Goal: Information Seeking & Learning: Learn about a topic

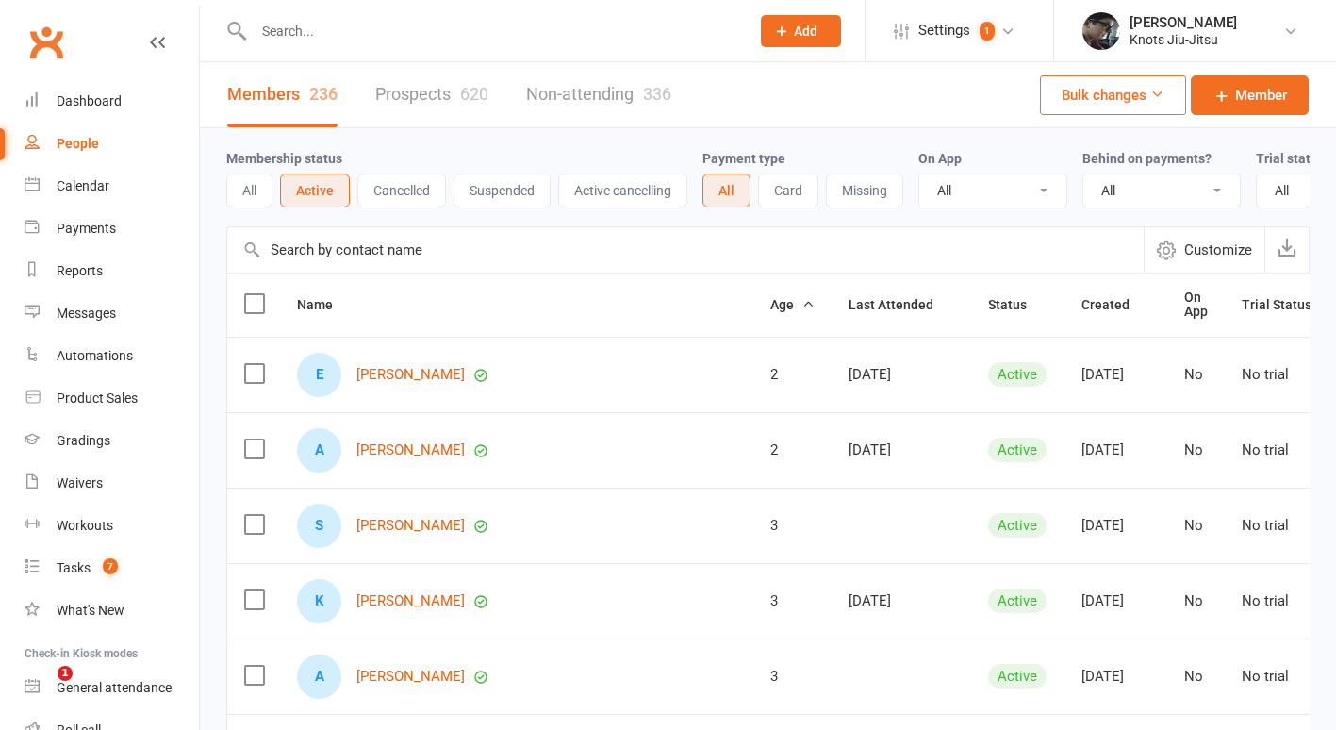
select select "100"
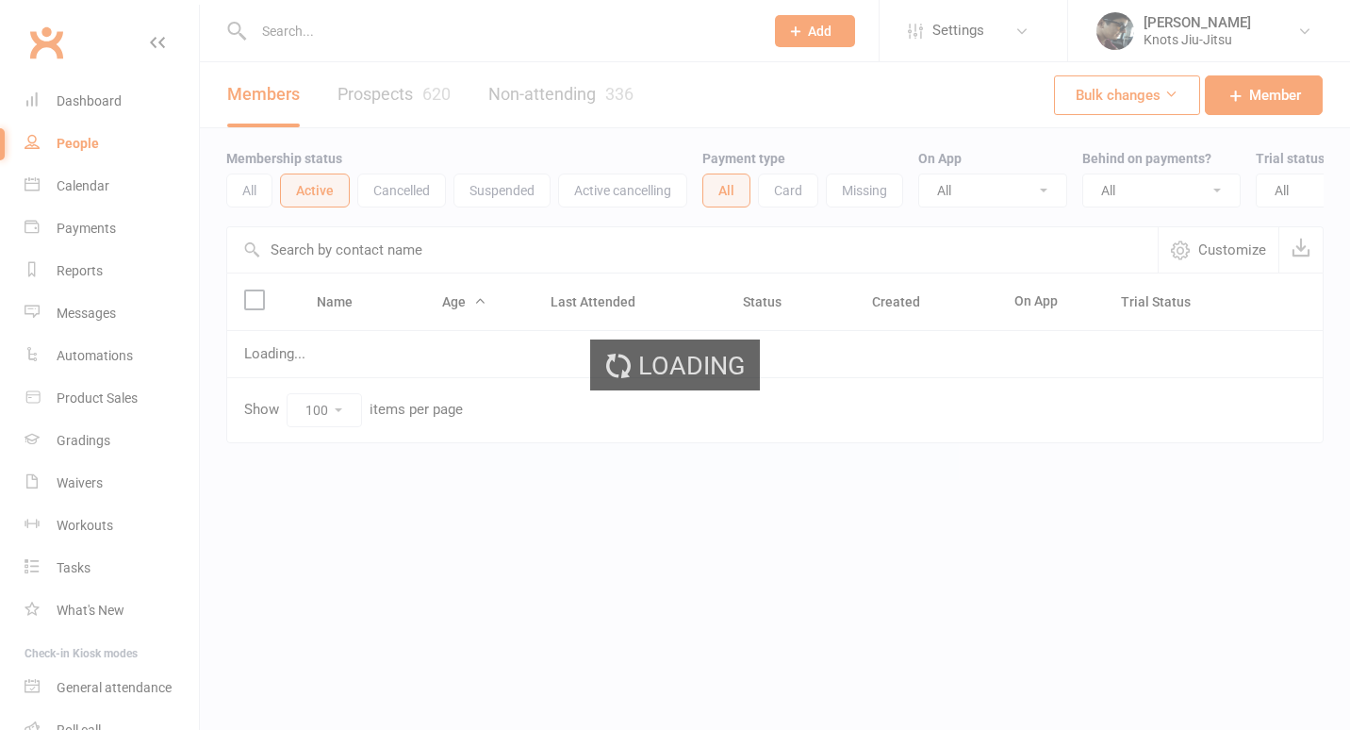
select select "100"
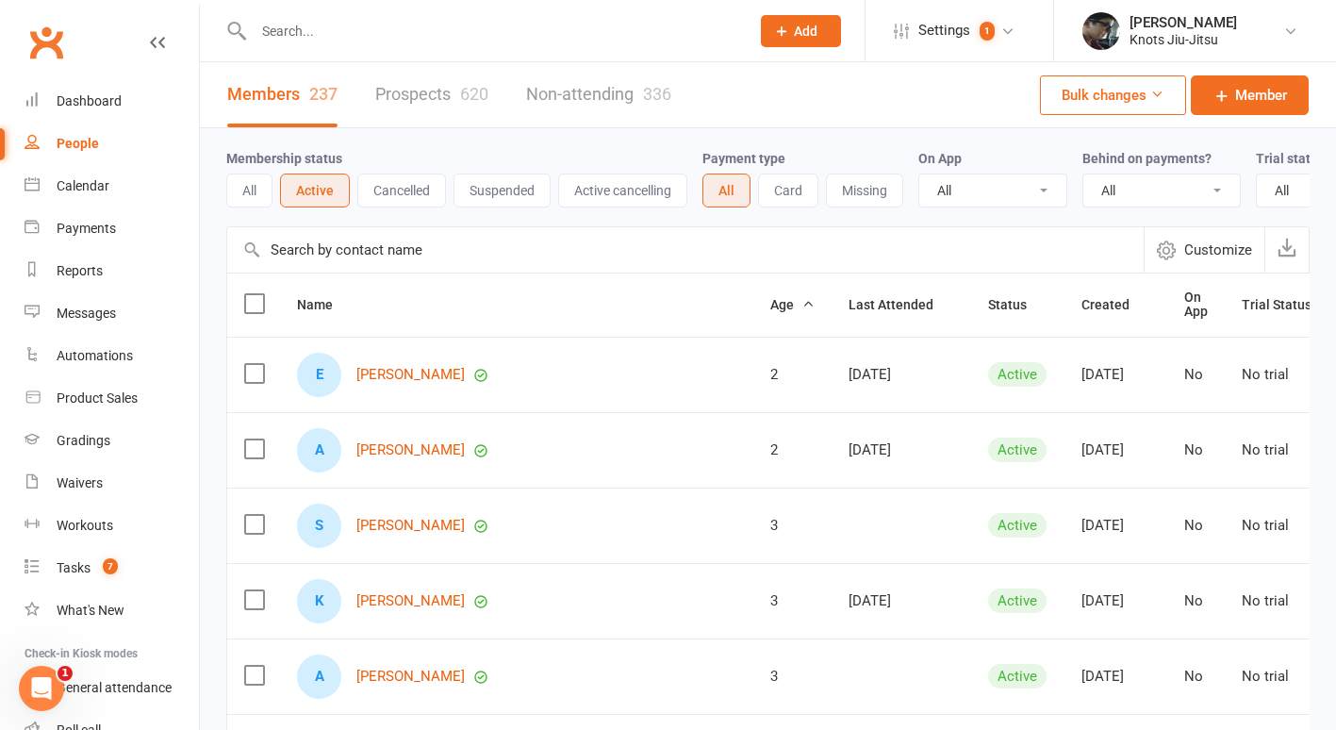
click at [447, 91] on link "Prospects 620" at bounding box center [431, 94] width 113 height 65
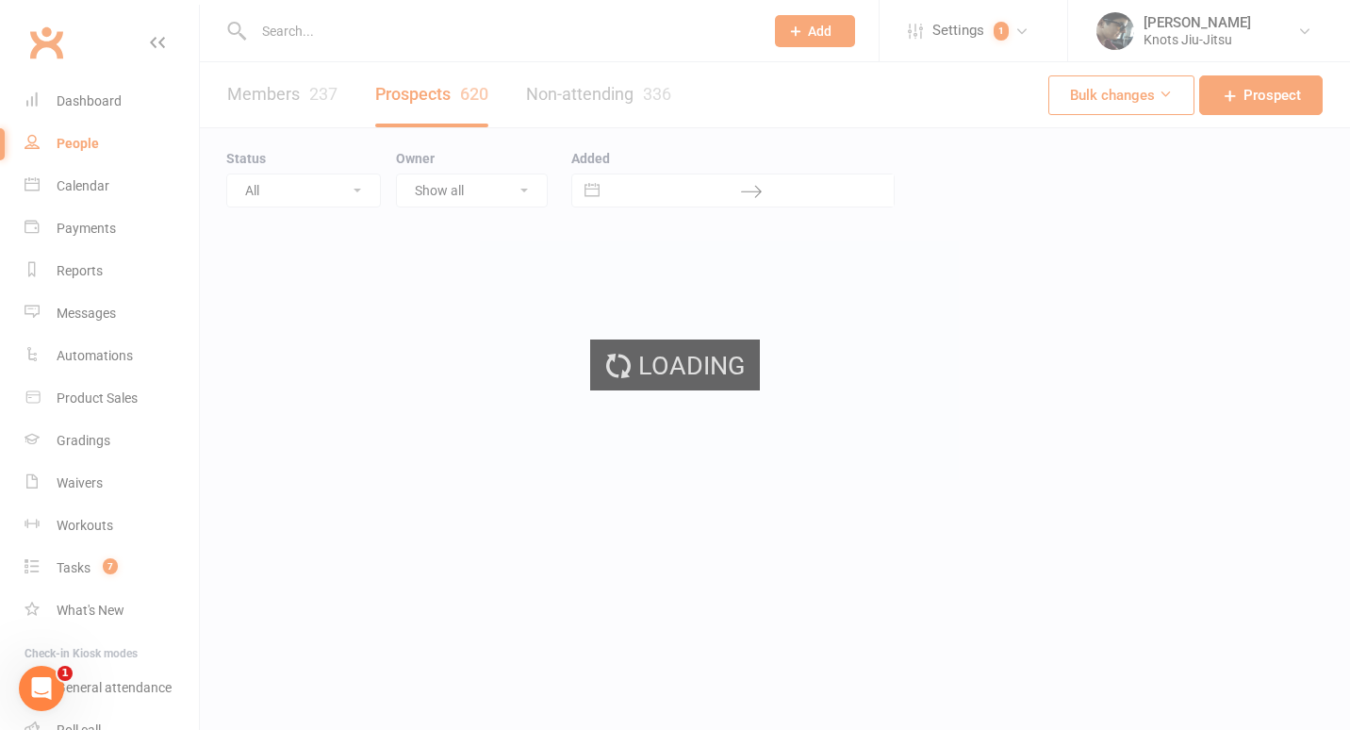
select select "100"
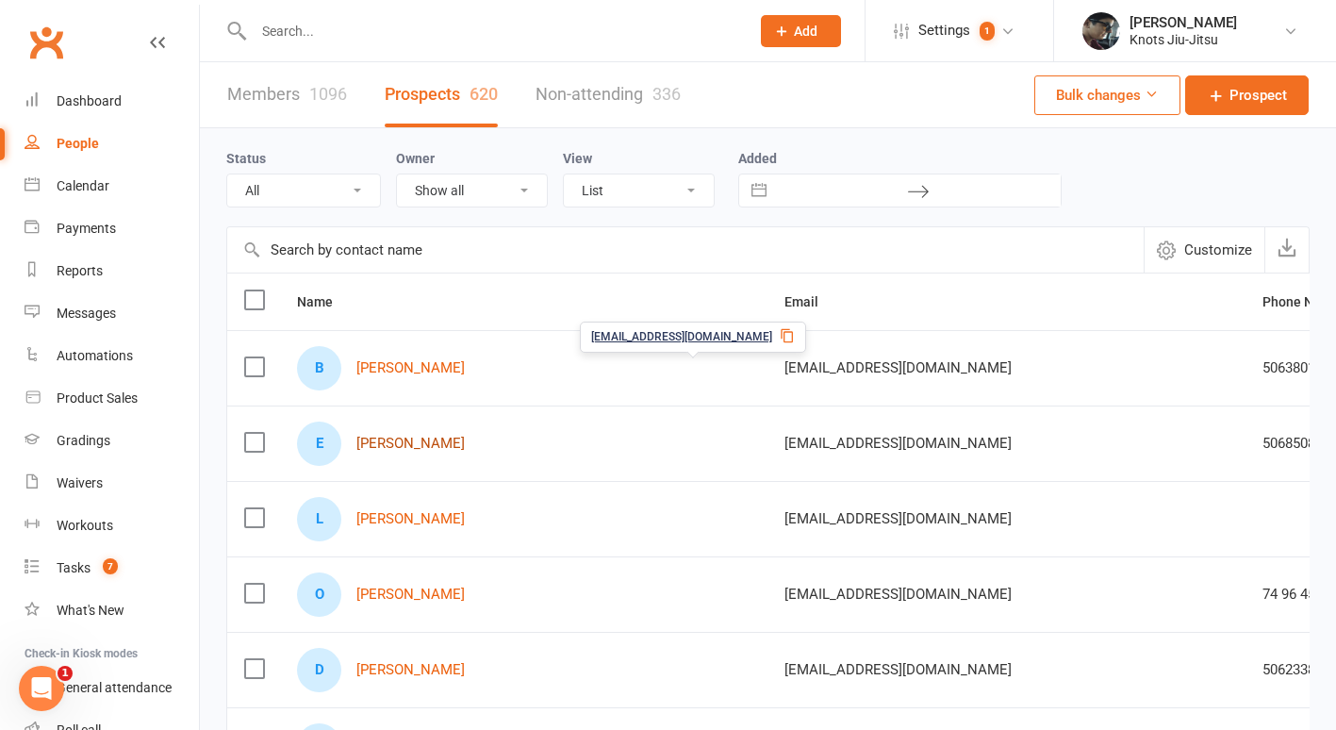
click at [440, 451] on link "Eric Morneault" at bounding box center [410, 444] width 108 height 16
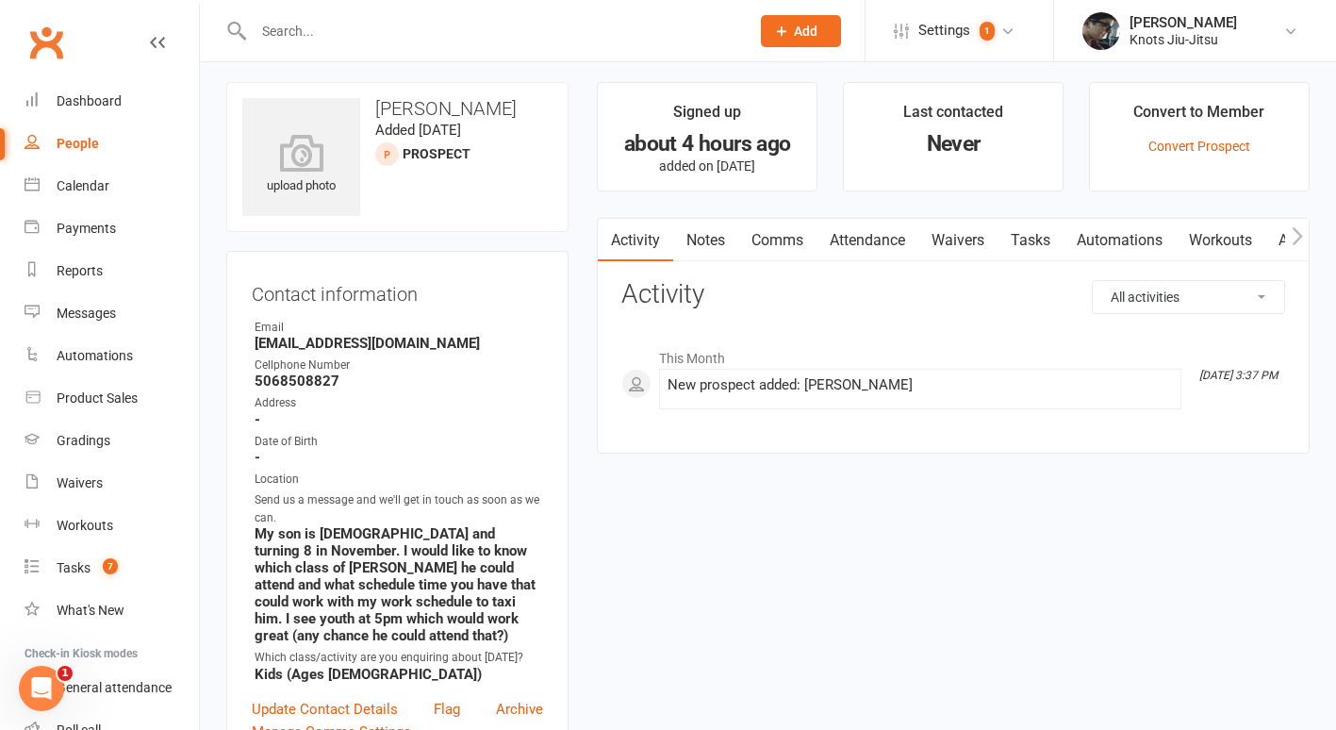
scroll to position [5, 0]
select select "100"
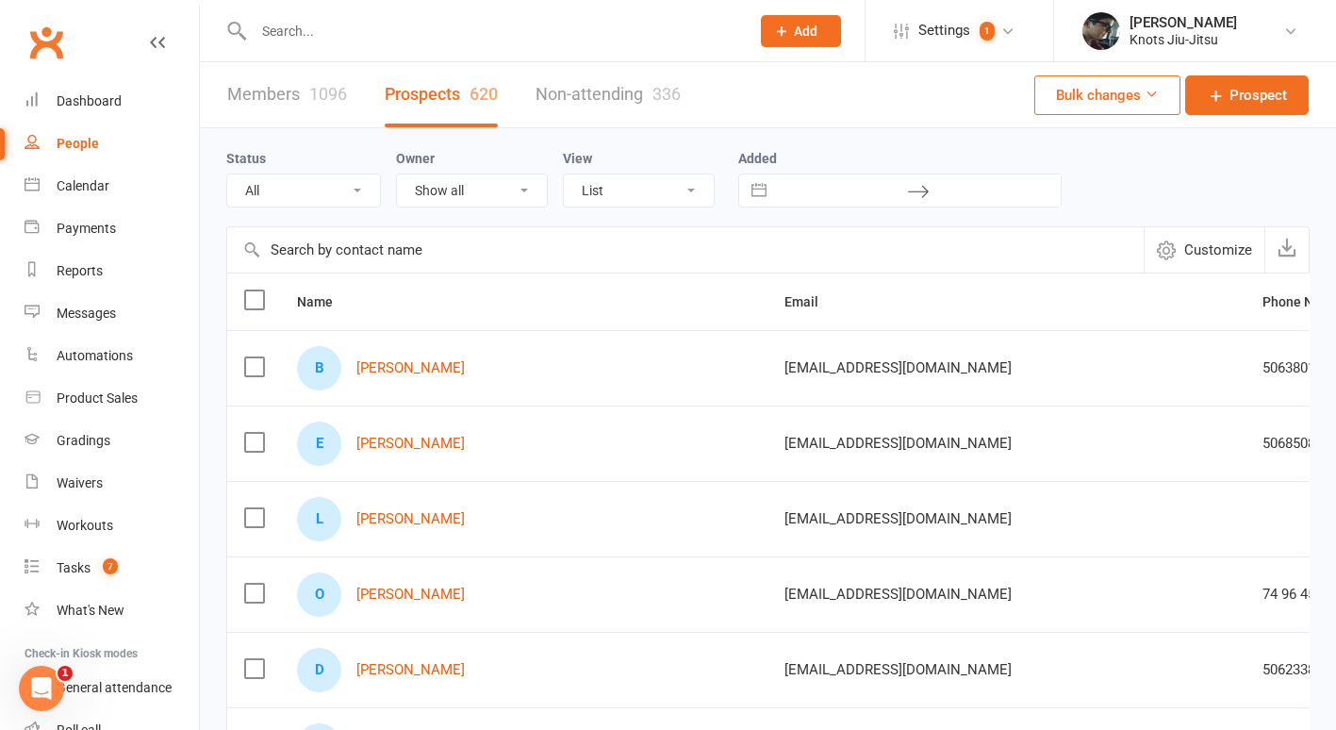
click at [386, 377] on div "B Boudreau Alexandre" at bounding box center [523, 368] width 453 height 44
drag, startPoint x: 384, startPoint y: 372, endPoint x: 353, endPoint y: 365, distance: 32.0
click at [353, 365] on div "B Boudreau Alexandre" at bounding box center [523, 368] width 453 height 44
click at [366, 369] on link "Boudreau Alexandre" at bounding box center [410, 368] width 108 height 16
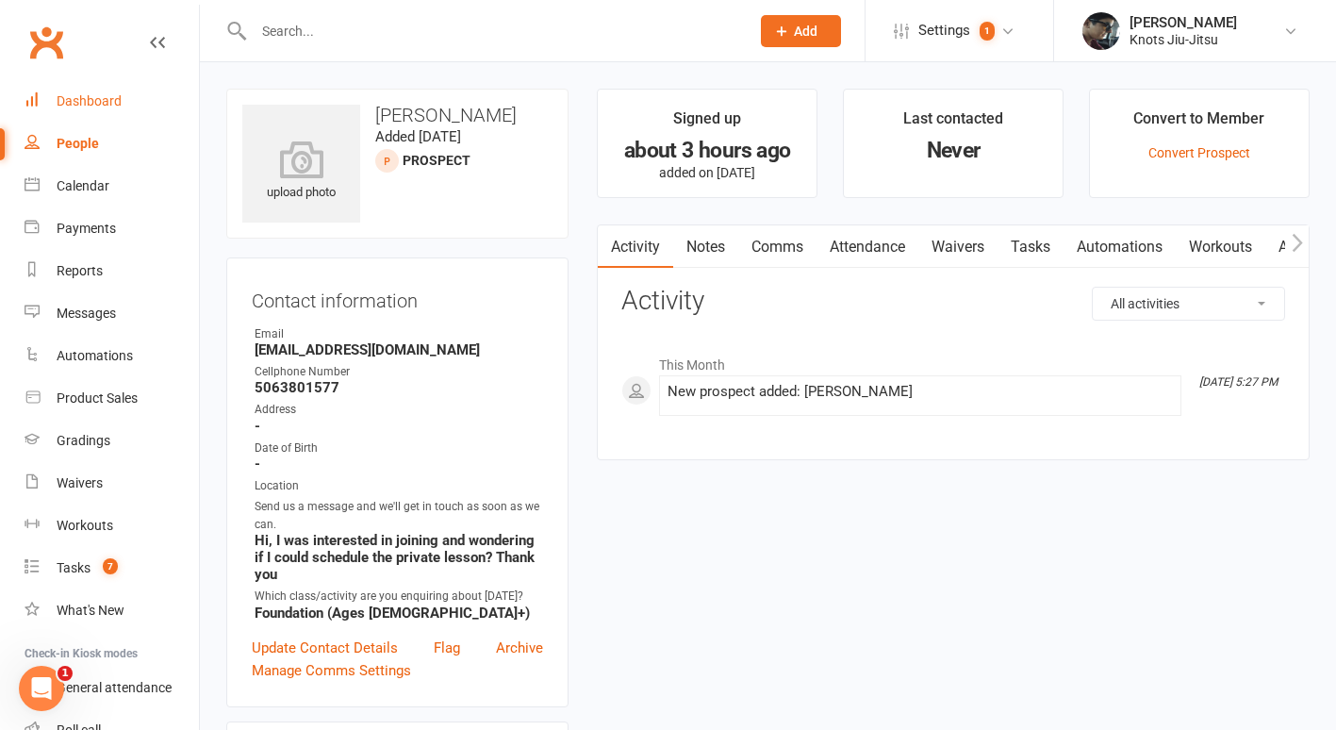
click at [78, 101] on div "Dashboard" at bounding box center [89, 100] width 65 height 15
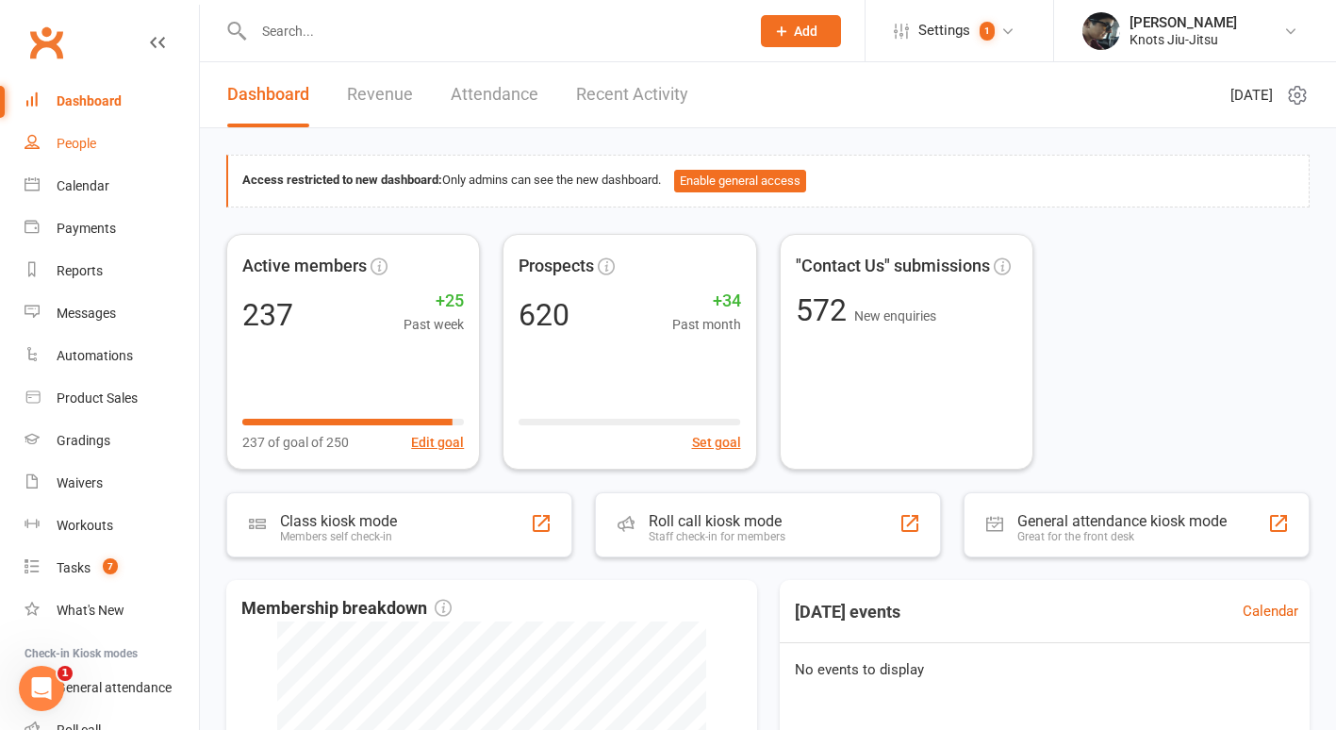
click at [80, 146] on div "People" at bounding box center [77, 143] width 40 height 15
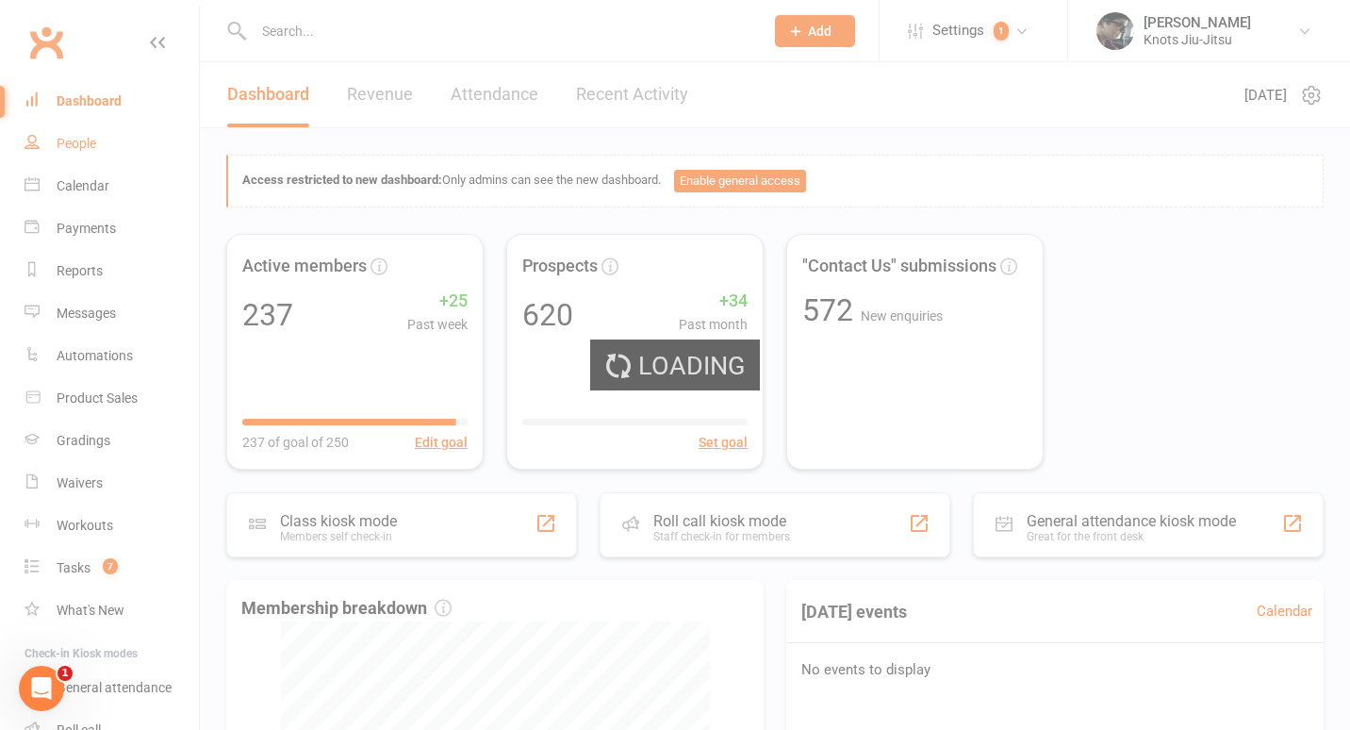
select select "100"
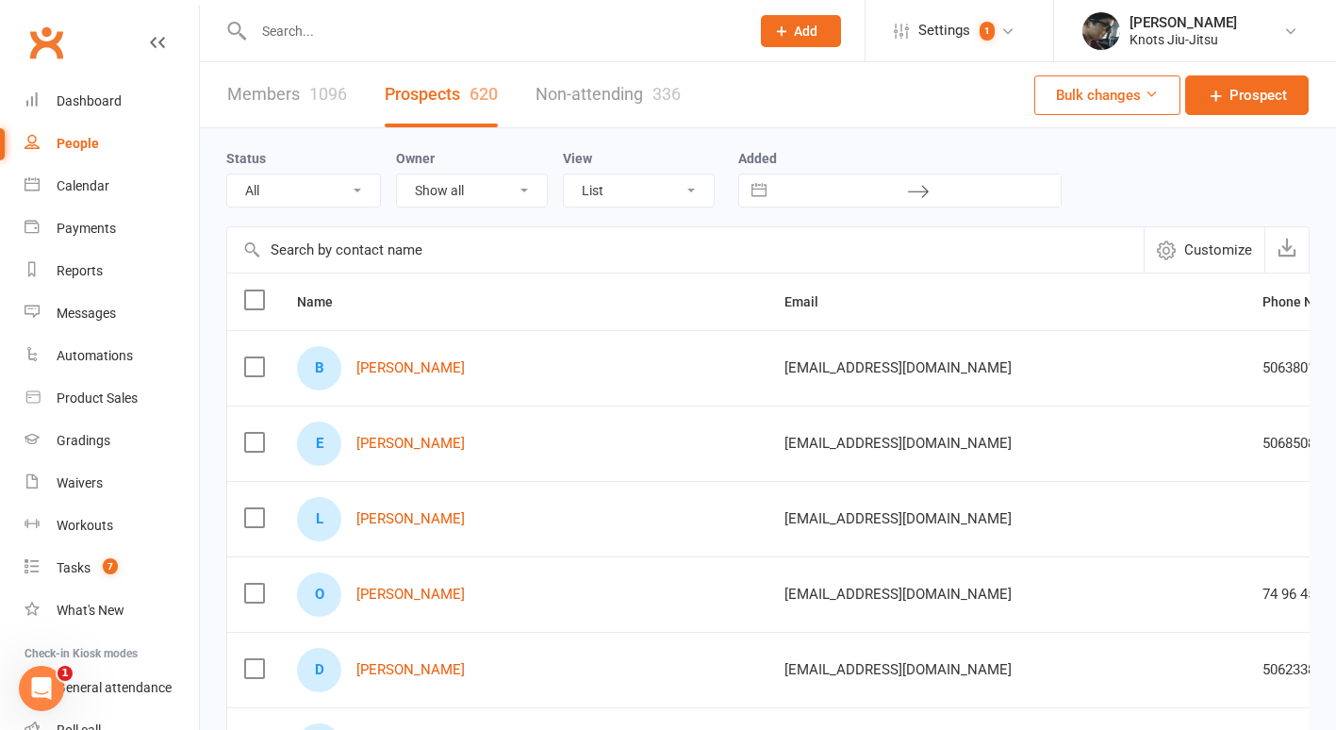
scroll to position [354, 0]
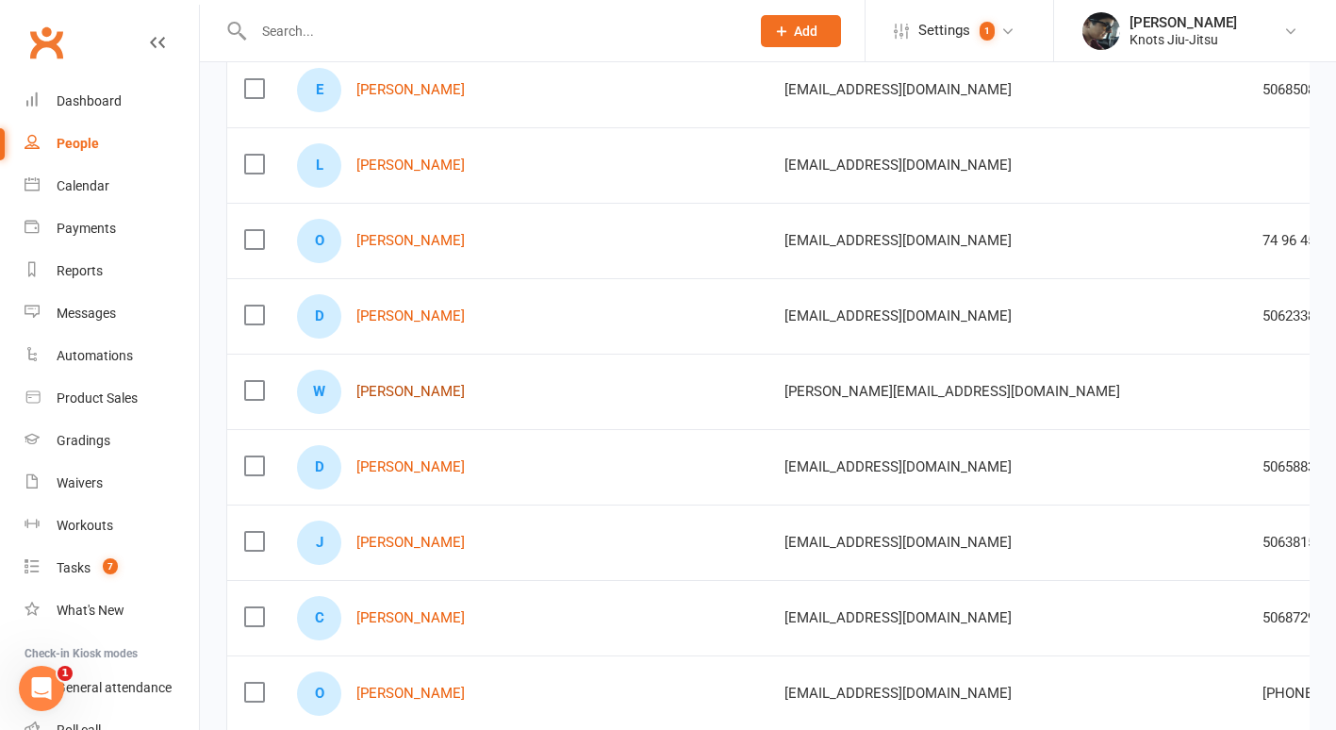
click at [414, 391] on link "Wiley Tanisha" at bounding box center [410, 392] width 108 height 16
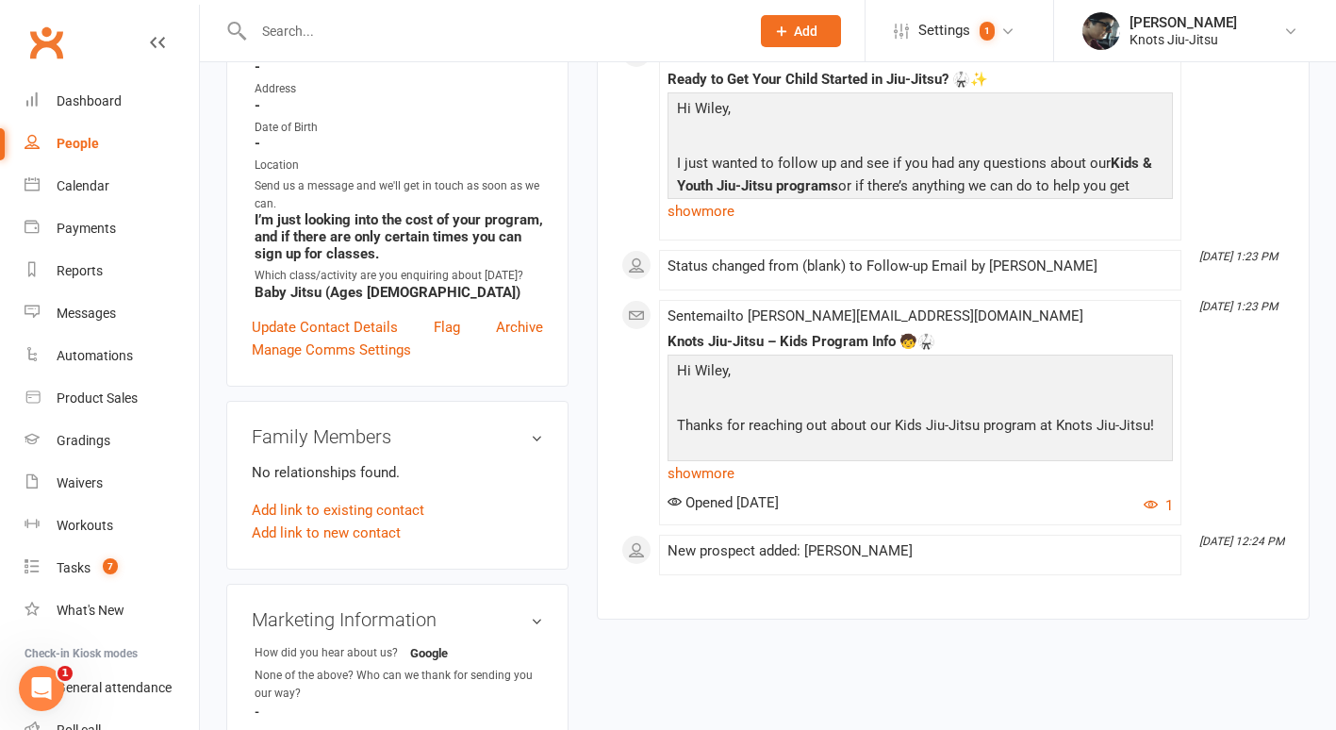
scroll to position [336, 0]
click at [722, 471] on link "show more" at bounding box center [919, 475] width 505 height 26
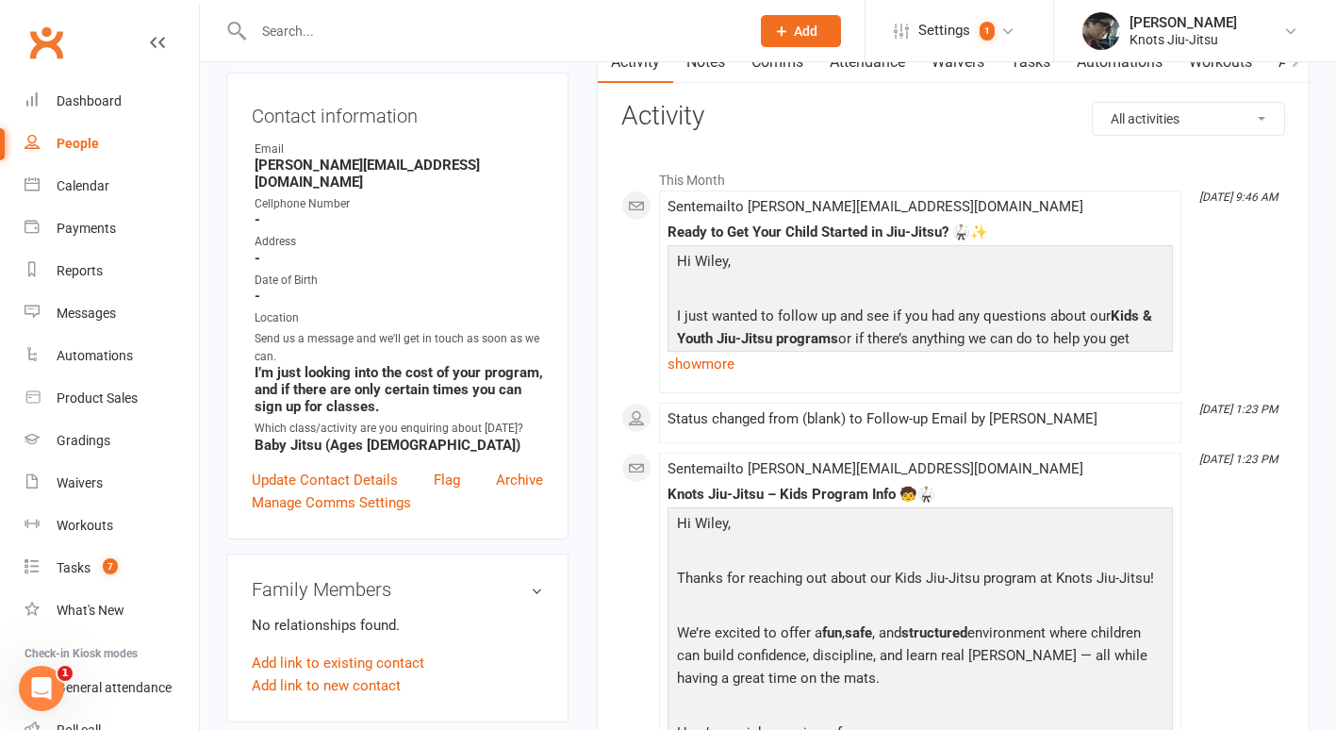
scroll to position [184, 0]
click at [716, 365] on link "show more" at bounding box center [919, 365] width 505 height 26
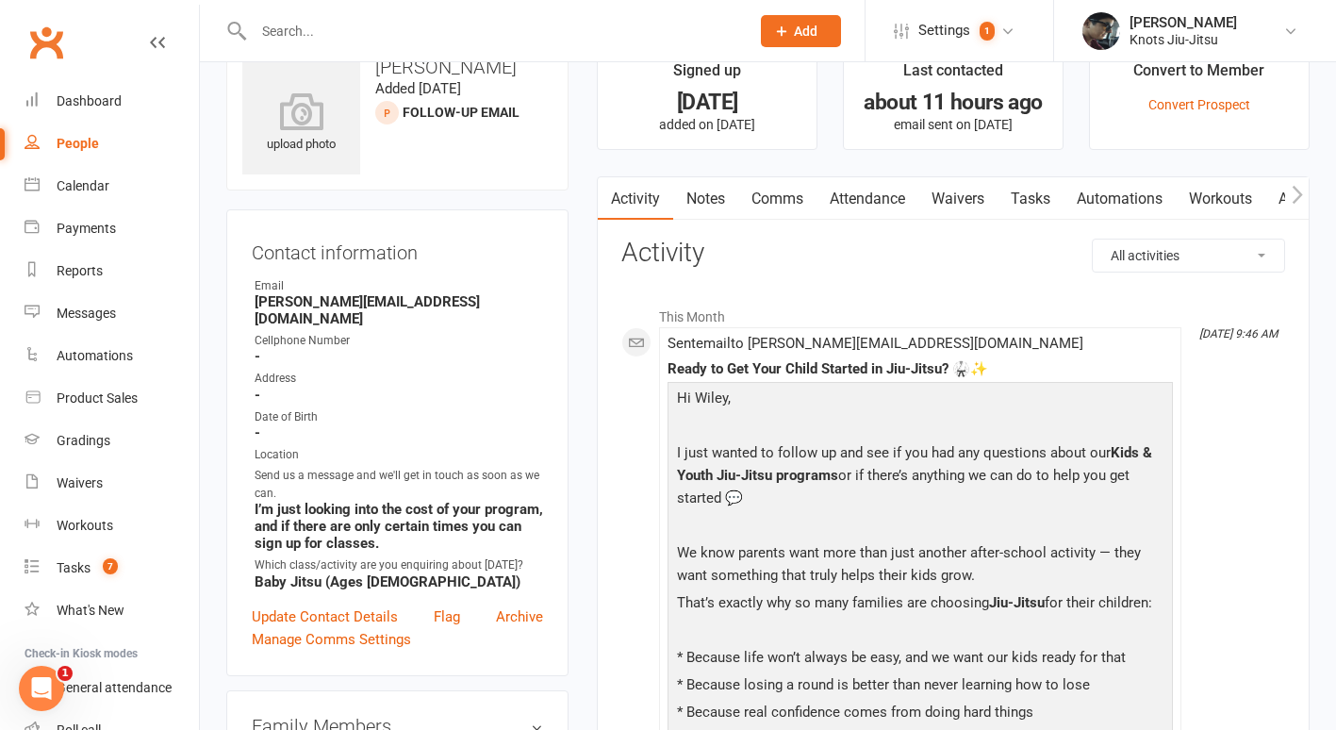
scroll to position [0, 0]
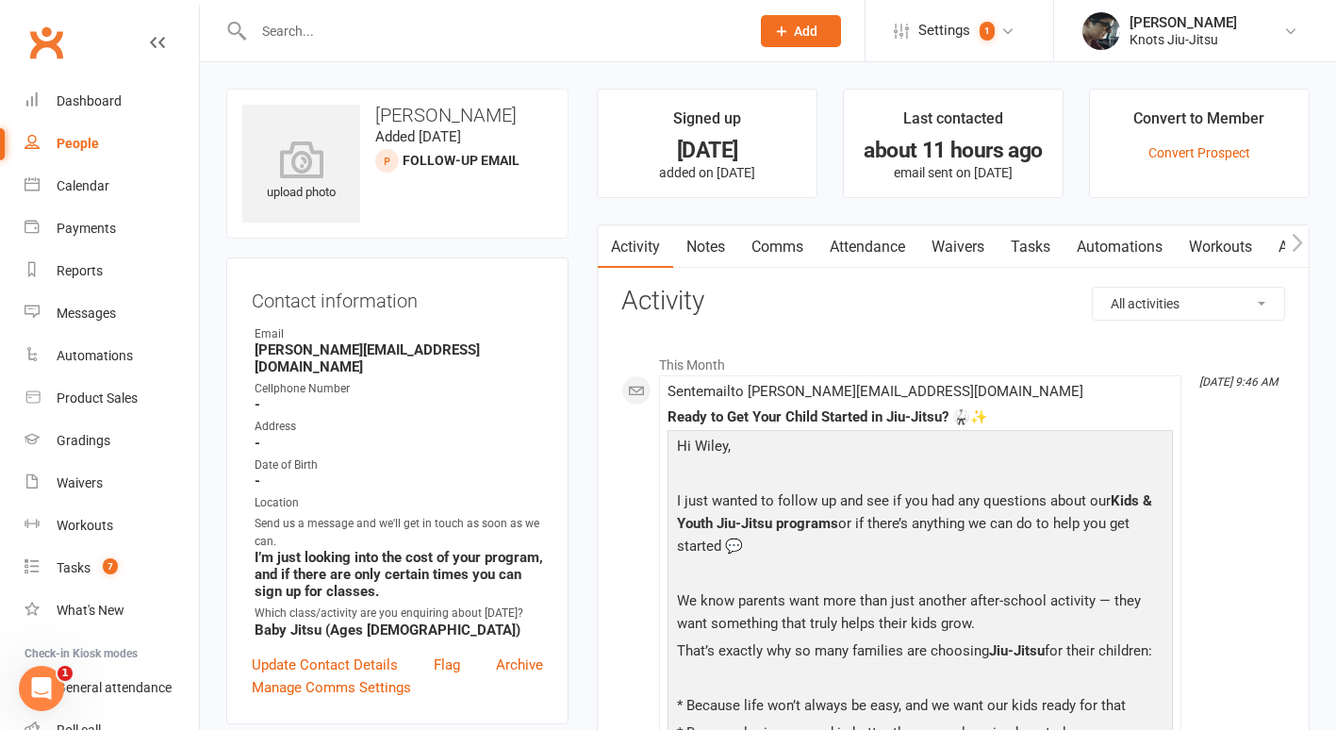
click at [74, 136] on div "People" at bounding box center [78, 143] width 42 height 15
select select "100"
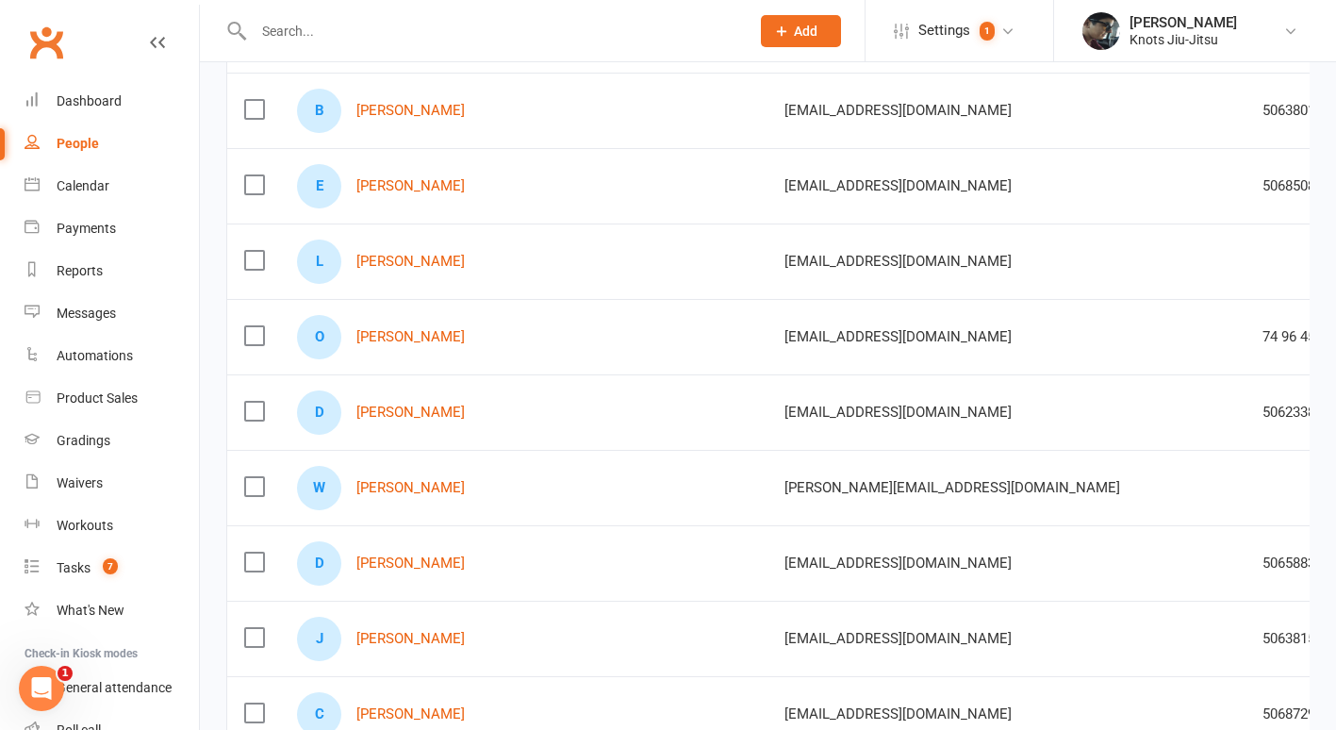
scroll to position [259, 0]
click at [430, 567] on link "Danny Briones" at bounding box center [410, 561] width 108 height 16
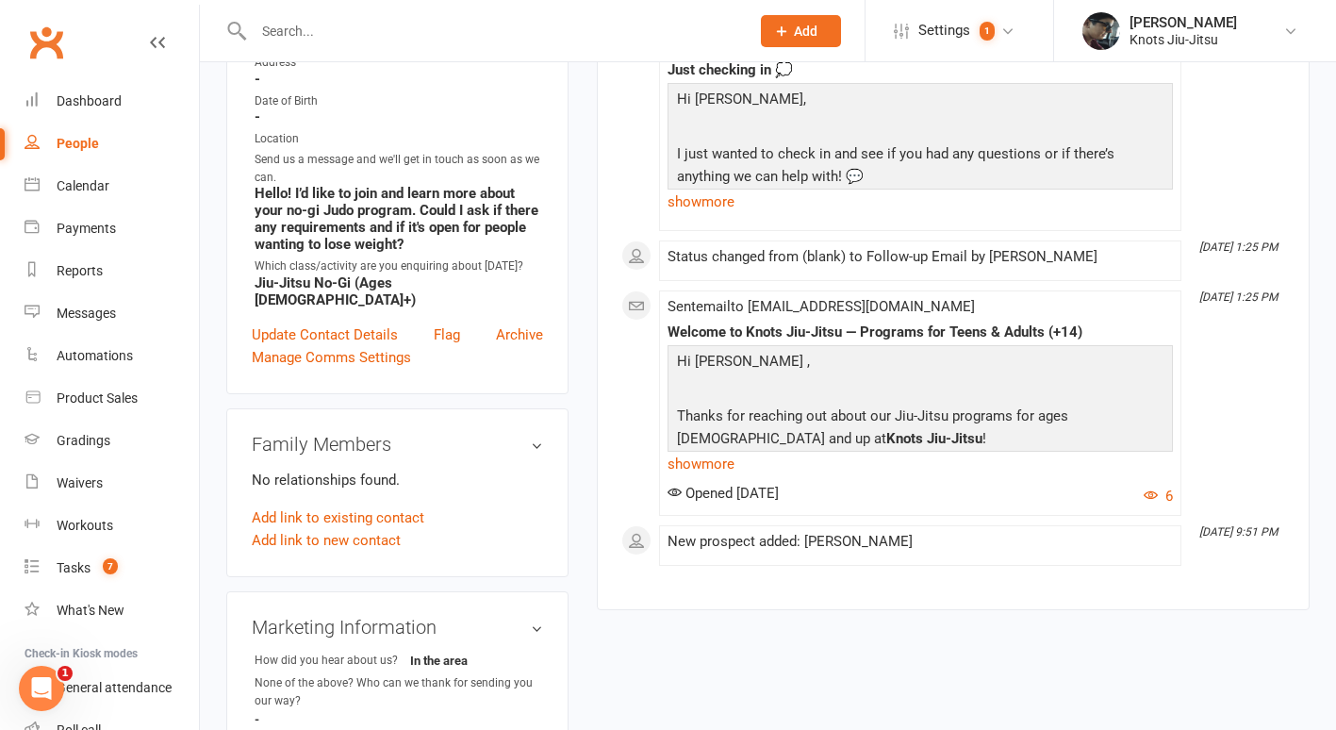
scroll to position [348, 0]
click at [715, 468] on link "show more" at bounding box center [919, 463] width 505 height 26
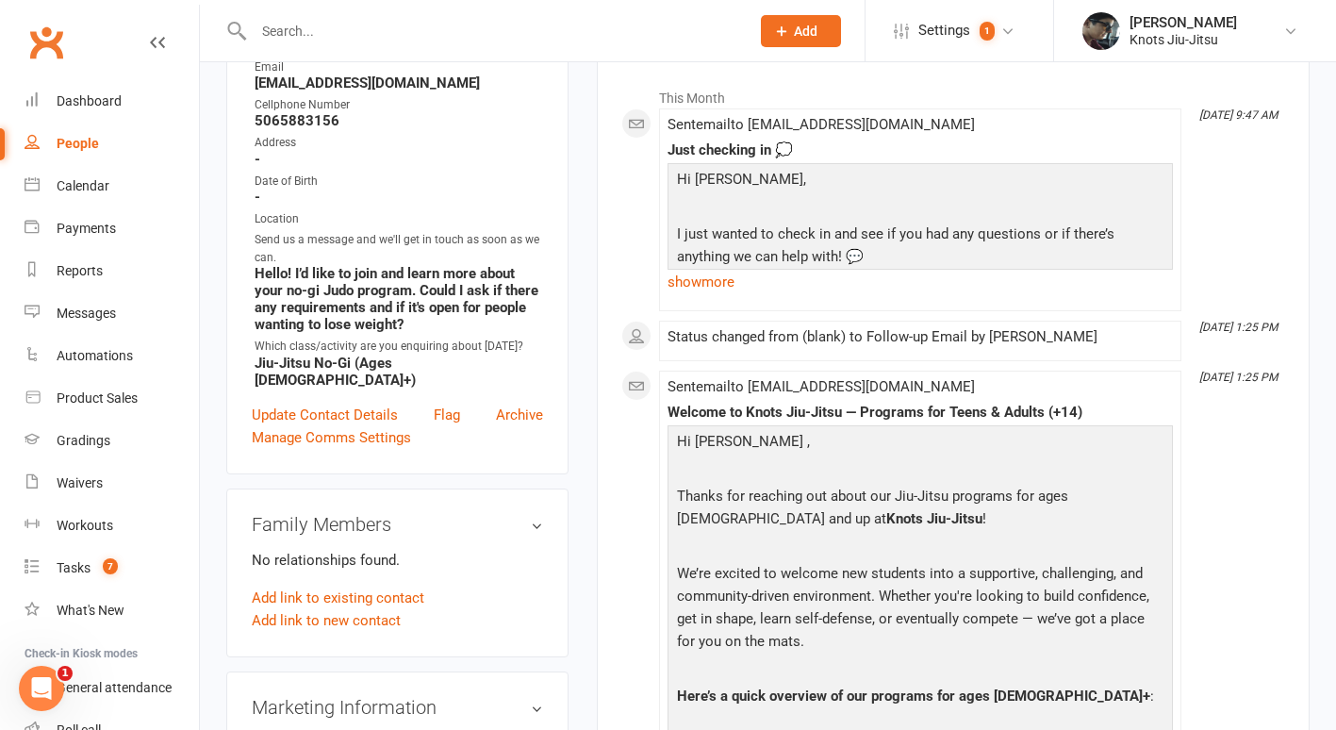
scroll to position [77, 0]
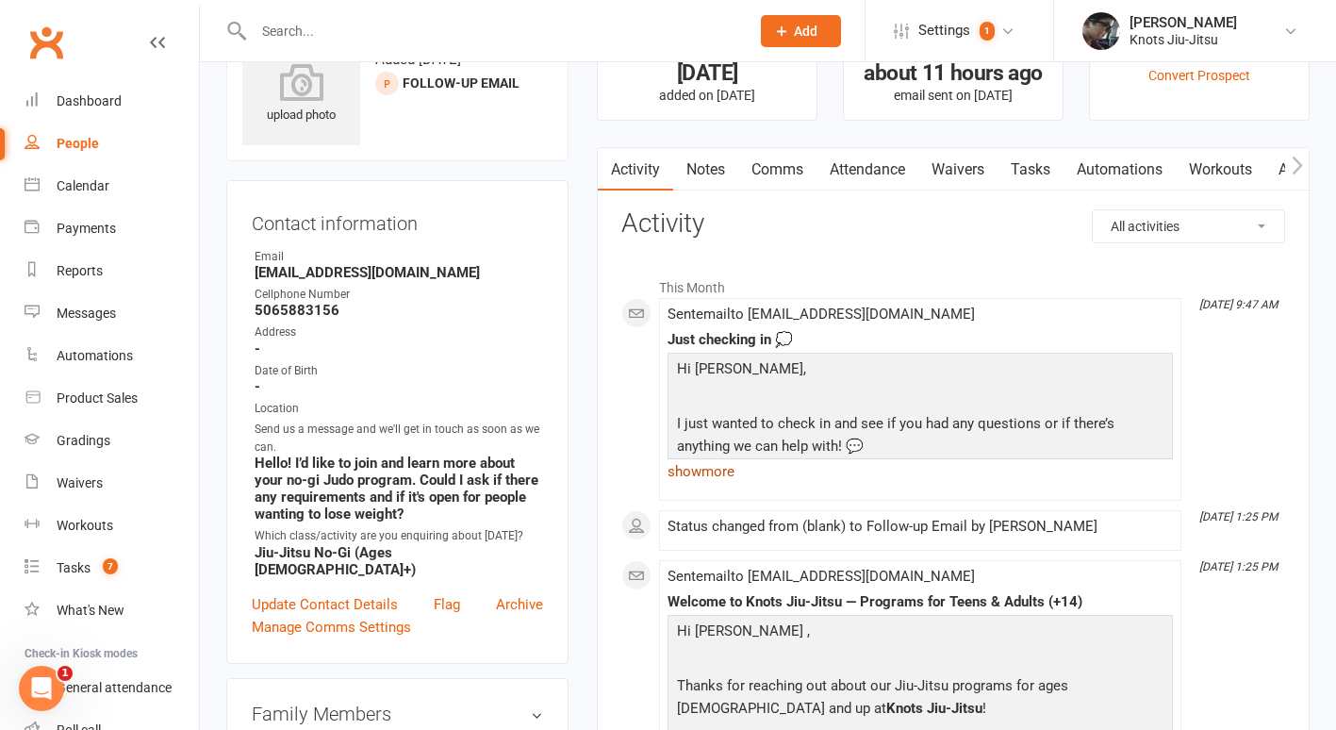
click at [720, 470] on link "show more" at bounding box center [919, 471] width 505 height 26
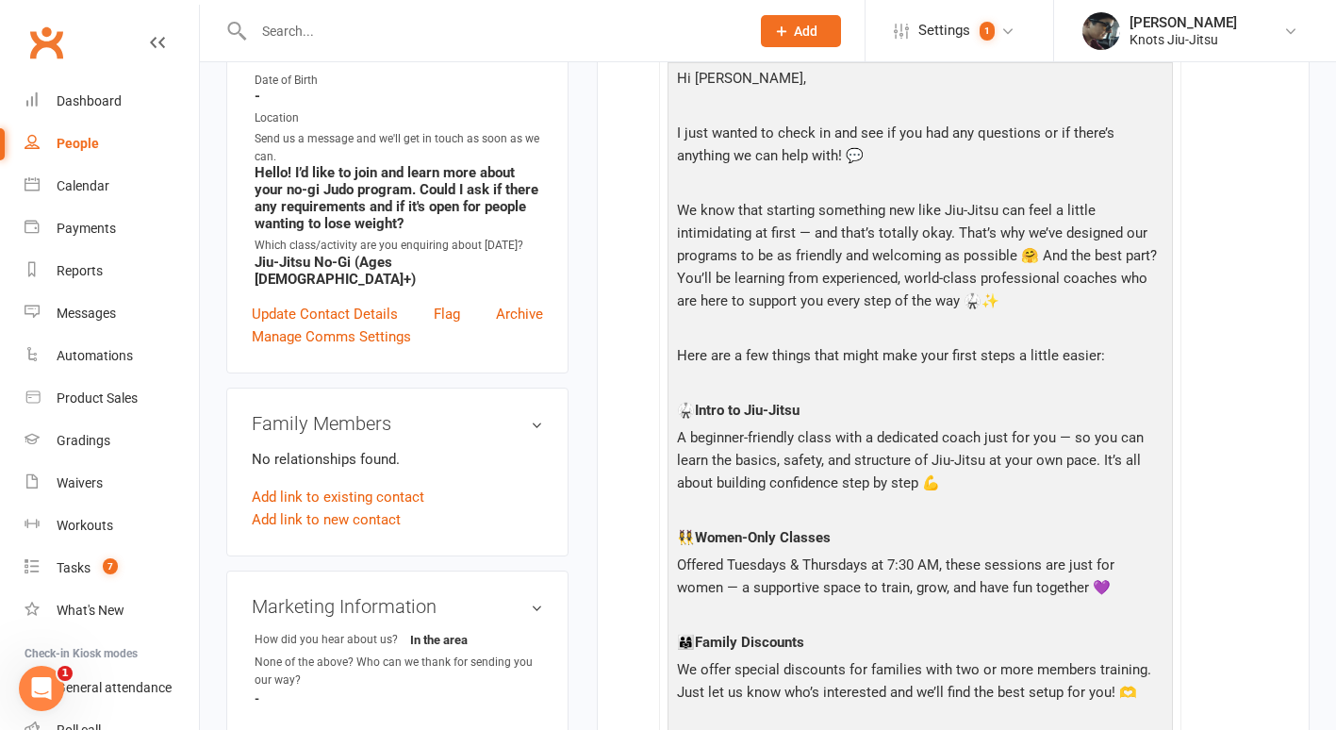
scroll to position [354, 0]
